Goal: Information Seeking & Learning: Learn about a topic

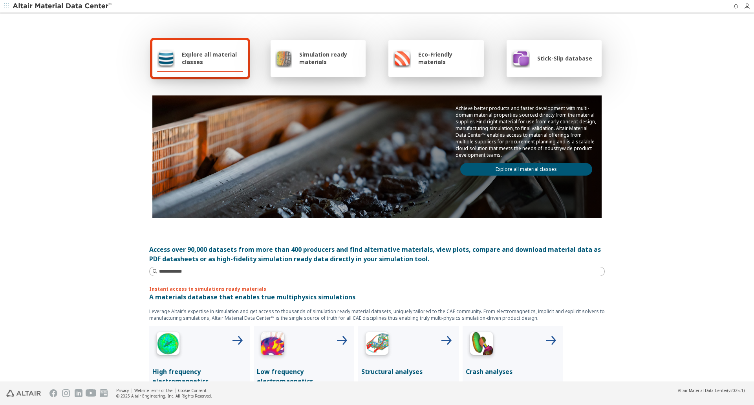
click at [334, 58] on span "Simulation ready materials" at bounding box center [330, 58] width 62 height 15
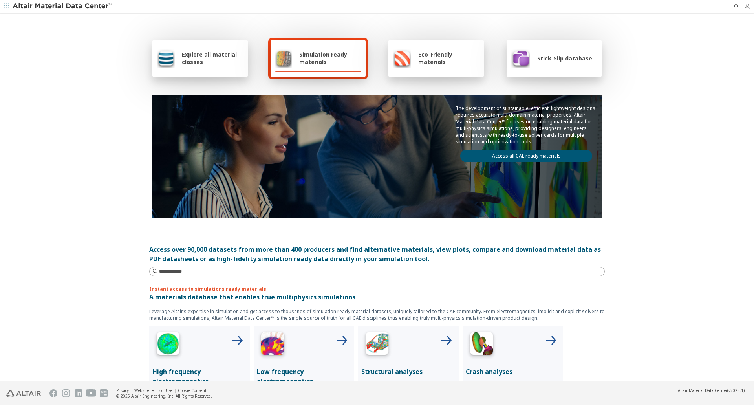
click at [746, 8] on icon "button" at bounding box center [746, 6] width 6 height 6
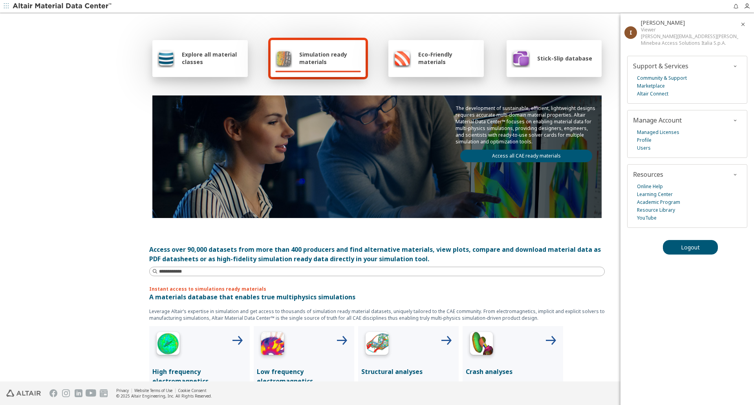
click at [451, 19] on div "Explore all material classes Simulation ready materials Eco-Friendly materials …" at bounding box center [376, 128] width 455 height 228
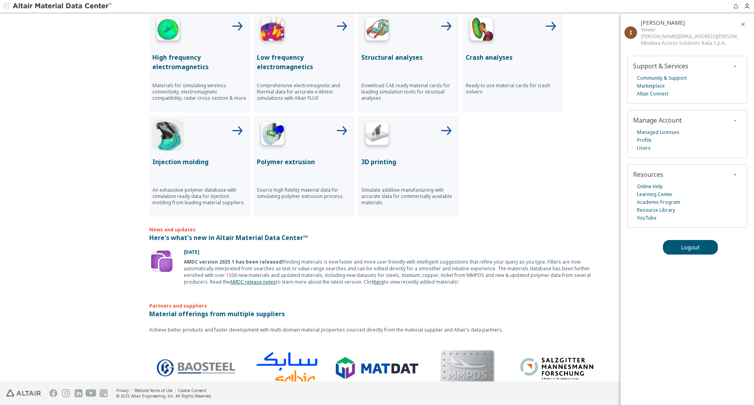
scroll to position [118, 0]
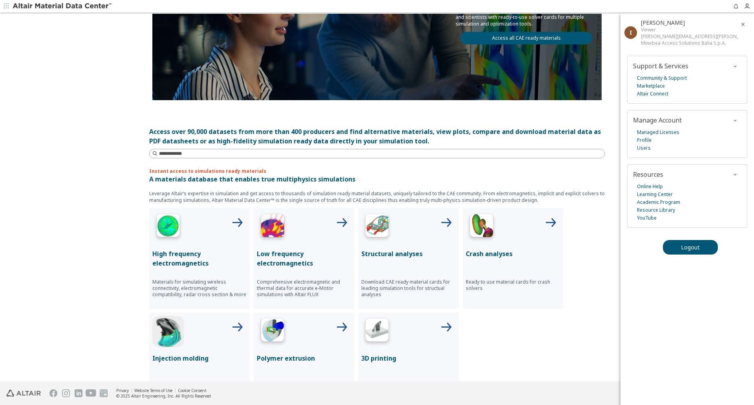
click at [383, 238] on img at bounding box center [376, 226] width 31 height 31
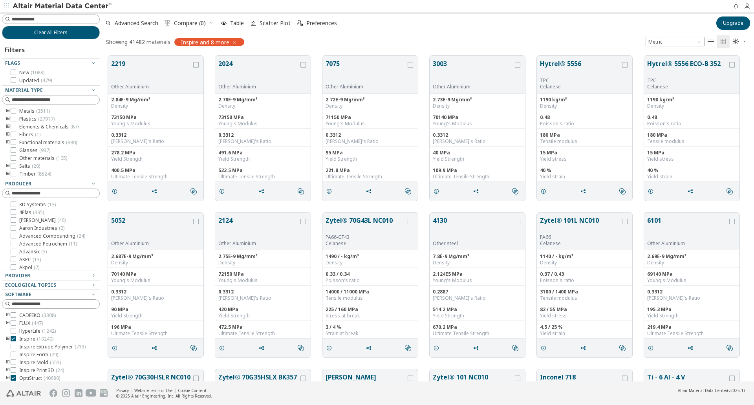
scroll to position [325, 646]
click at [13, 118] on icon at bounding box center [13, 118] width 5 height 5
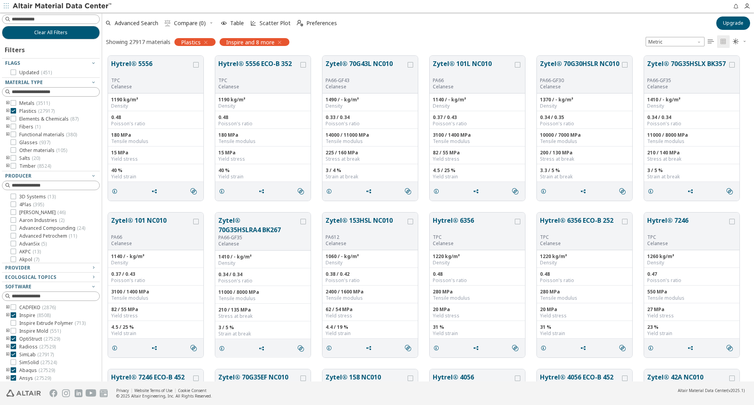
click at [45, 4] on img at bounding box center [63, 6] width 100 height 8
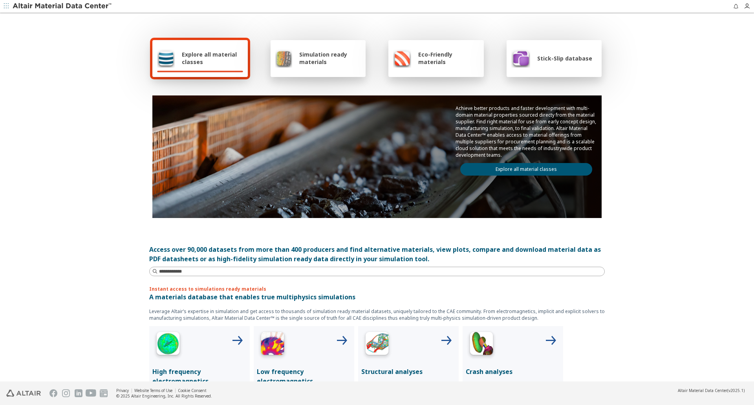
click at [5, 8] on icon "button" at bounding box center [6, 6] width 5 height 5
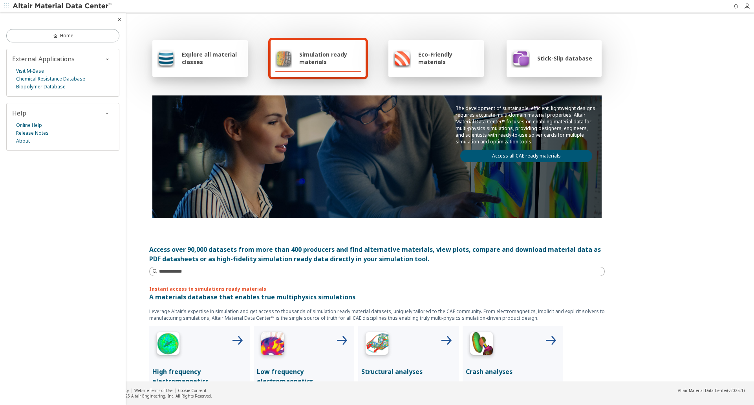
click at [645, 211] on div "Explore all material classes Simulation ready materials Eco-Friendly materials …" at bounding box center [377, 198] width 754 height 368
click at [49, 87] on link "Biopolymer Database" at bounding box center [40, 87] width 49 height 8
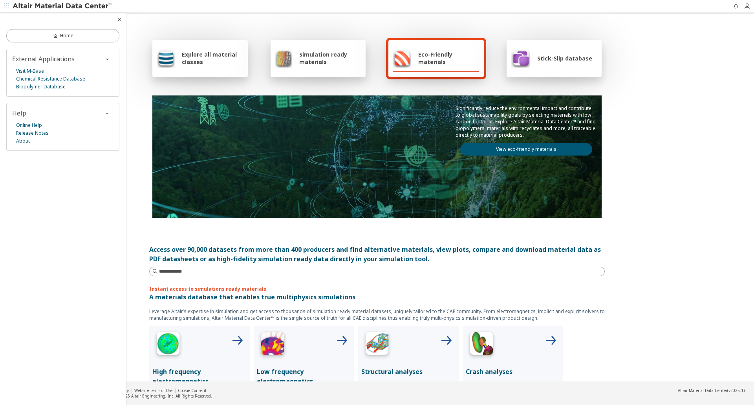
click at [548, 64] on div "Stick-Slip database" at bounding box center [551, 58] width 81 height 19
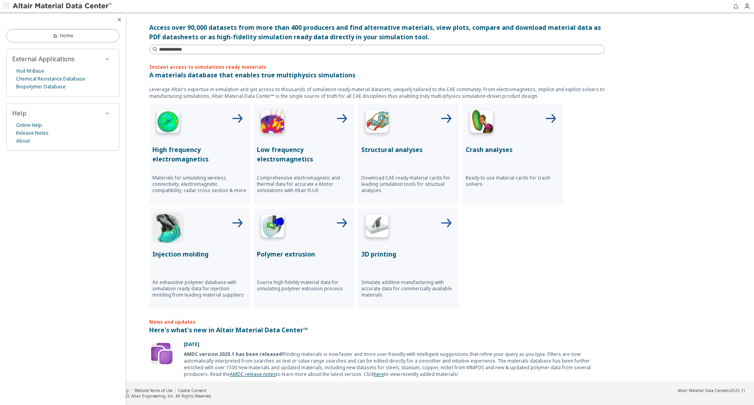
scroll to position [236, 0]
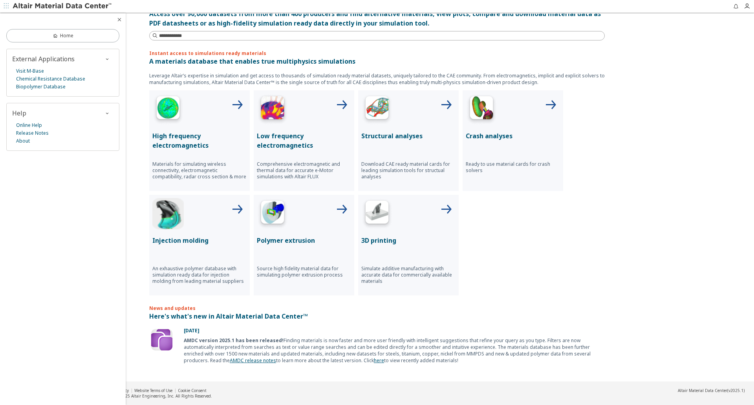
click at [402, 133] on p "Structural analyses" at bounding box center [408, 135] width 94 height 9
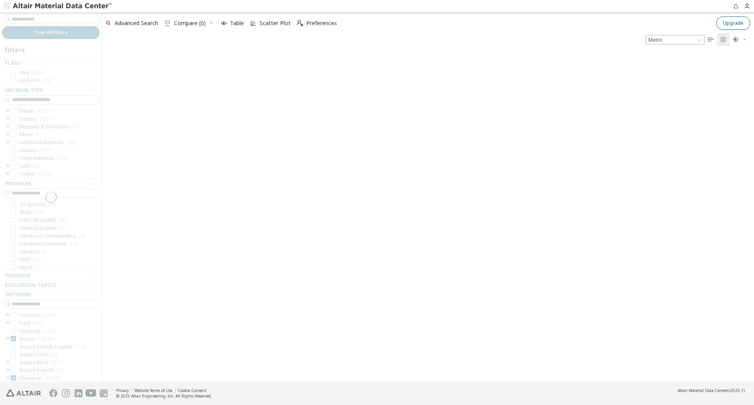
click at [732, 24] on span "Upgrade" at bounding box center [733, 23] width 20 height 6
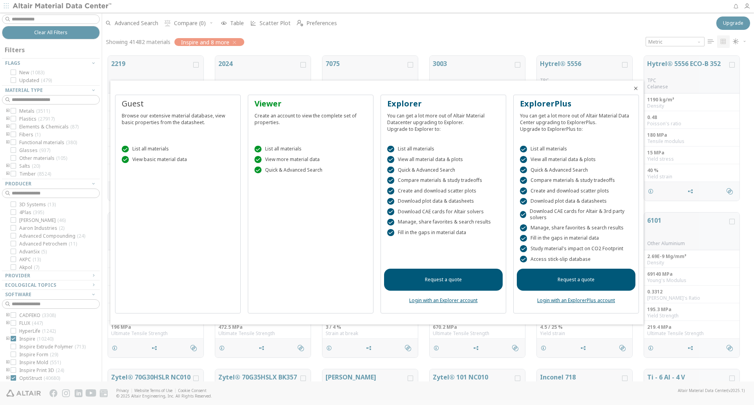
scroll to position [325, 646]
